Goal: Information Seeking & Learning: Learn about a topic

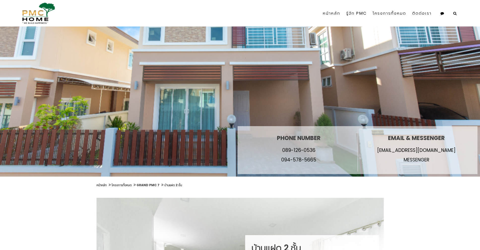
scroll to position [76, 0]
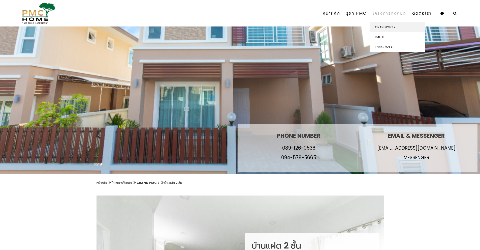
click at [393, 27] on link "GRAND PMC 7" at bounding box center [397, 27] width 55 height 10
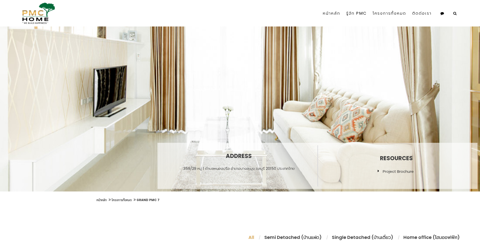
scroll to position [151, 0]
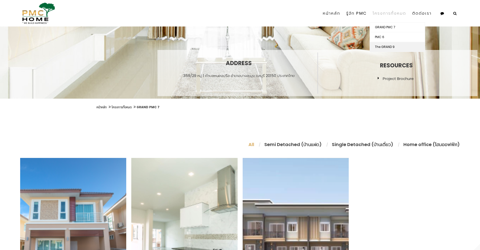
click at [385, 47] on link "The GRAND 9" at bounding box center [397, 47] width 55 height 10
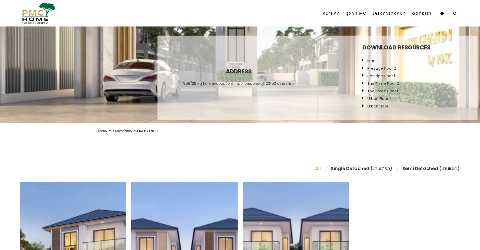
scroll to position [126, 0]
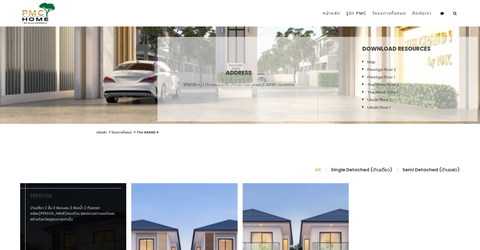
click at [40, 195] on link "Prestige" at bounding box center [41, 195] width 22 height 7
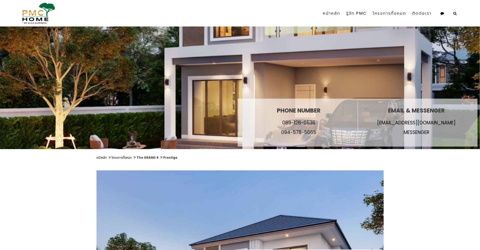
drag, startPoint x: 445, startPoint y: 111, endPoint x: 389, endPoint y: 112, distance: 56.5
click at [389, 112] on h2 "Email & Messenger" at bounding box center [416, 110] width 78 height 6
copy h2 "Email & Messenger"
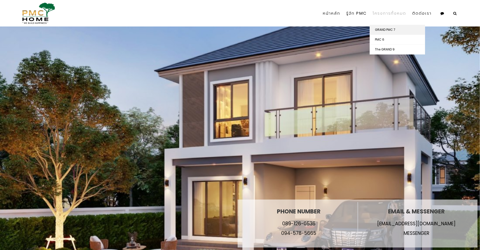
click at [384, 28] on link "GRAND PMC 7" at bounding box center [397, 30] width 55 height 10
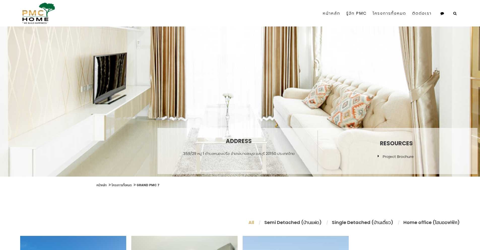
scroll to position [76, 0]
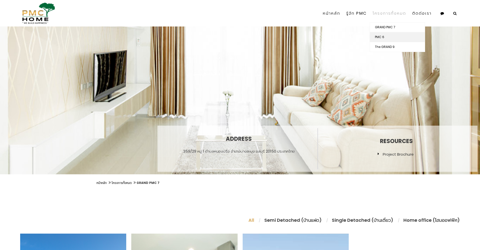
click at [385, 35] on link "PMC 6" at bounding box center [397, 37] width 55 height 10
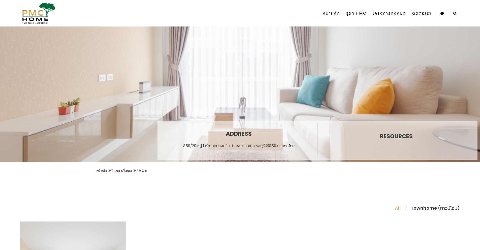
scroll to position [126, 0]
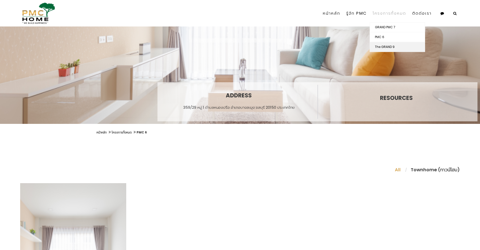
click at [387, 49] on link "The GRAND 9" at bounding box center [397, 47] width 55 height 10
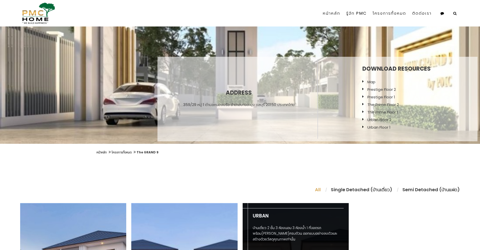
scroll to position [202, 0]
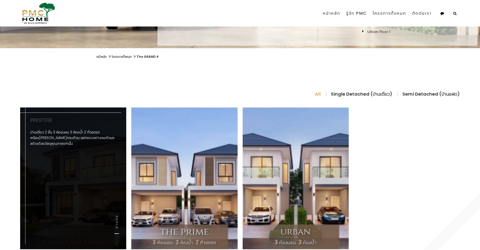
click at [46, 120] on link "Prestige" at bounding box center [41, 120] width 22 height 7
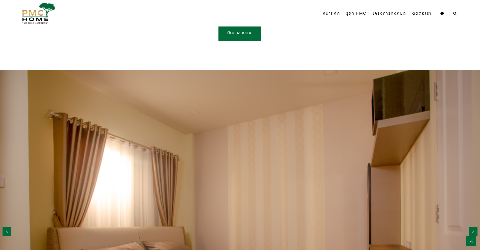
scroll to position [479, 0]
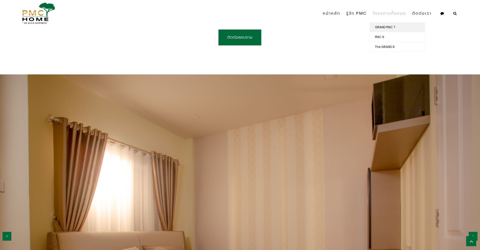
click at [388, 28] on link "GRAND PMC 7" at bounding box center [397, 27] width 55 height 10
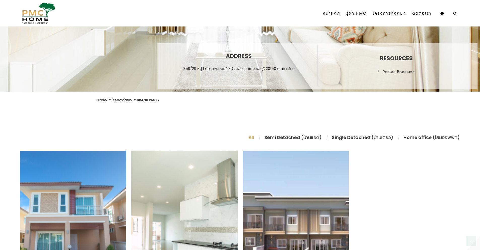
scroll to position [252, 0]
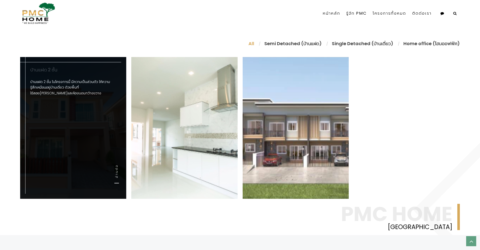
click at [46, 70] on link "บ้านแฝด 2 ชั้น" at bounding box center [43, 69] width 27 height 7
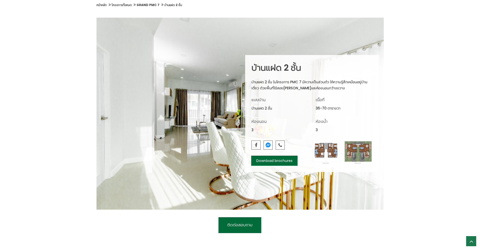
scroll to position [252, 0]
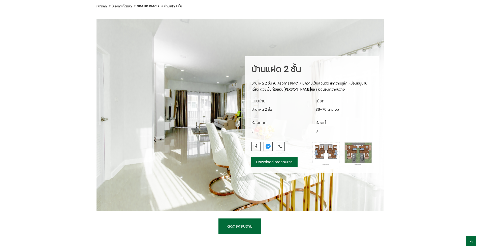
drag, startPoint x: 264, startPoint y: 101, endPoint x: 252, endPoint y: 103, distance: 12.7
click at [252, 103] on h5 "แบบบ้าน" at bounding box center [280, 101] width 57 height 6
copy h5 "แบบบ้าน"
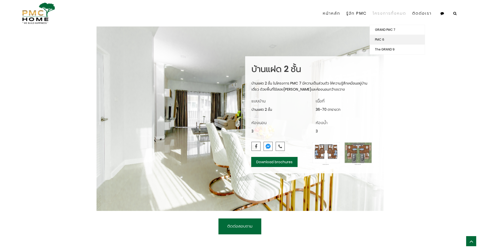
click at [382, 40] on link "PMC 6" at bounding box center [397, 40] width 55 height 10
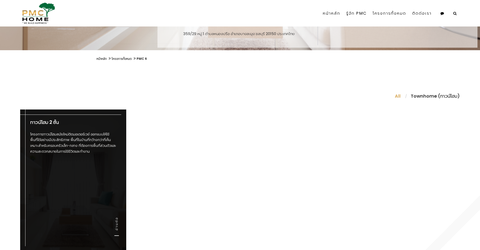
scroll to position [202, 0]
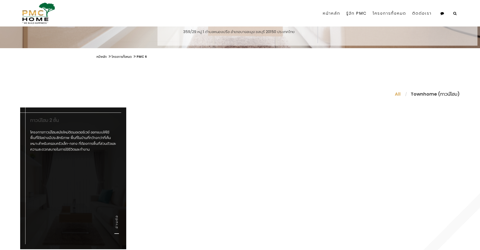
click at [40, 119] on link "ทาวน์โฮม 2 ชั้น" at bounding box center [44, 120] width 29 height 7
